Goal: Task Accomplishment & Management: Manage account settings

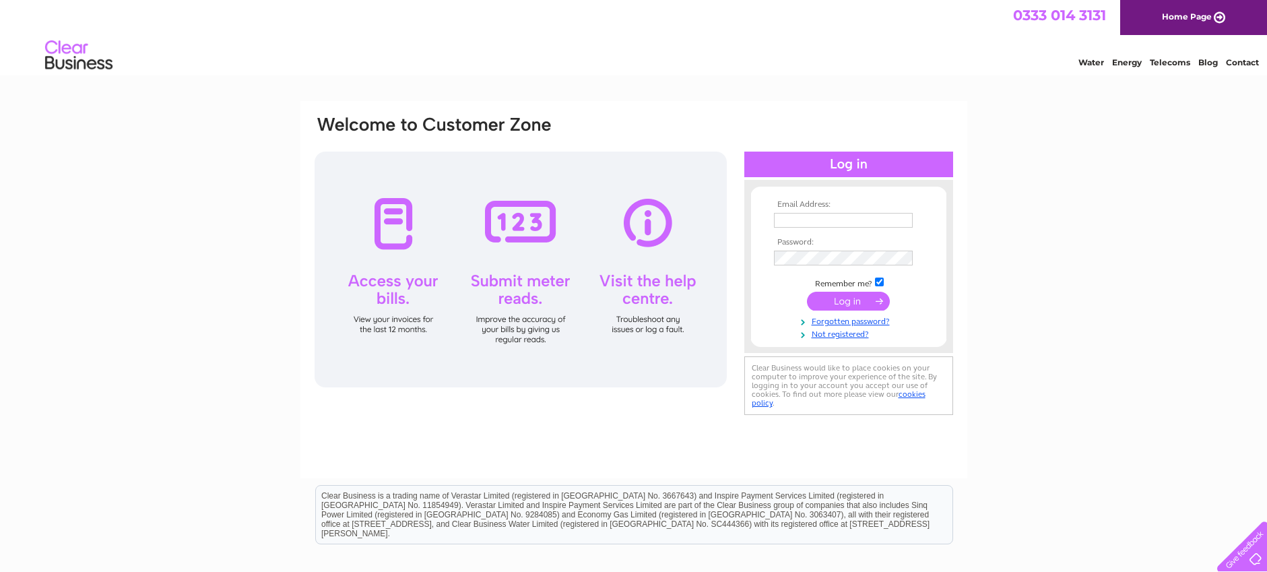
type input "[PERSON_NAME][EMAIL_ADDRESS][DOMAIN_NAME]"
click at [855, 302] on input "submit" at bounding box center [848, 301] width 83 height 19
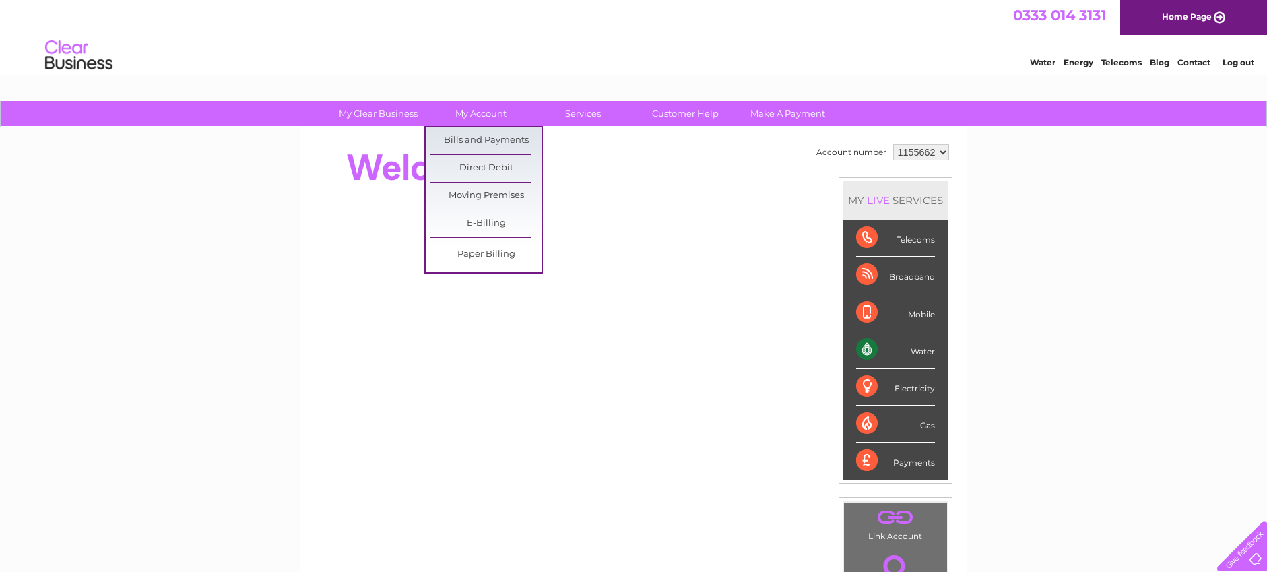
click at [478, 134] on link "Bills and Payments" at bounding box center [485, 140] width 111 height 27
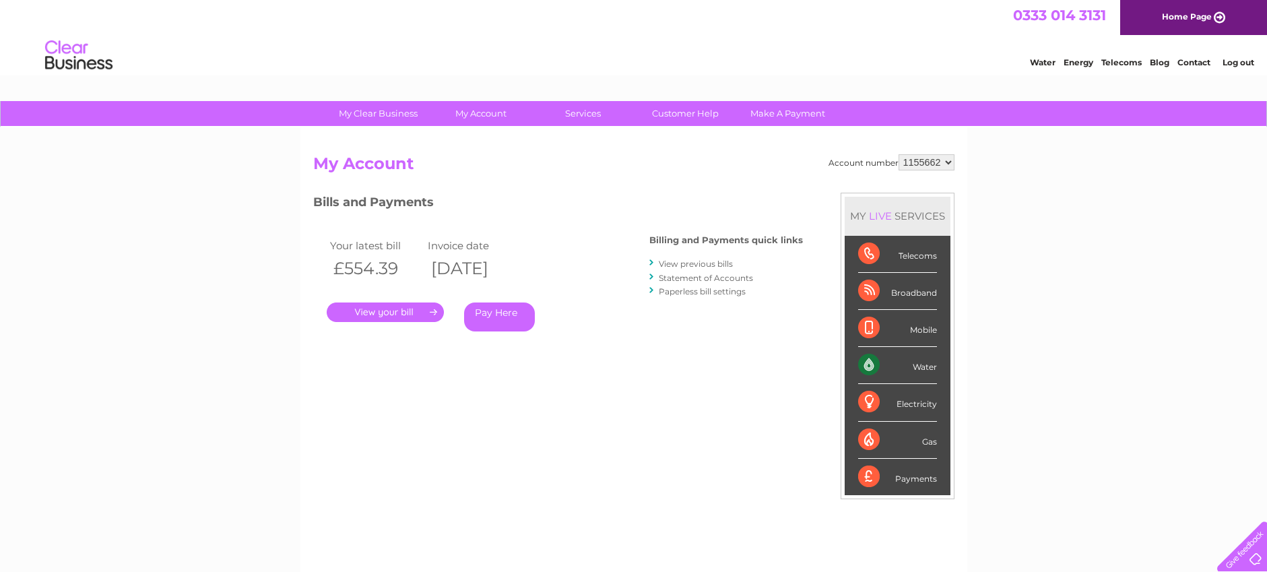
click at [393, 315] on link "." at bounding box center [385, 312] width 117 height 20
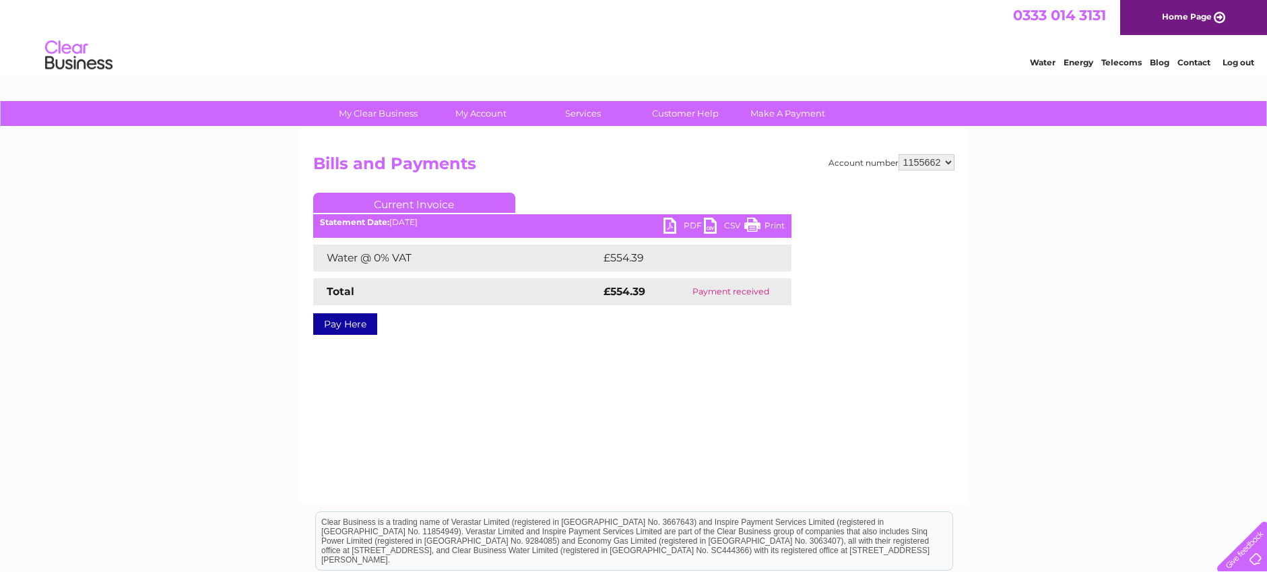
click at [683, 222] on link "PDF" at bounding box center [684, 228] width 40 height 20
